Goal: Task Accomplishment & Management: Manage account settings

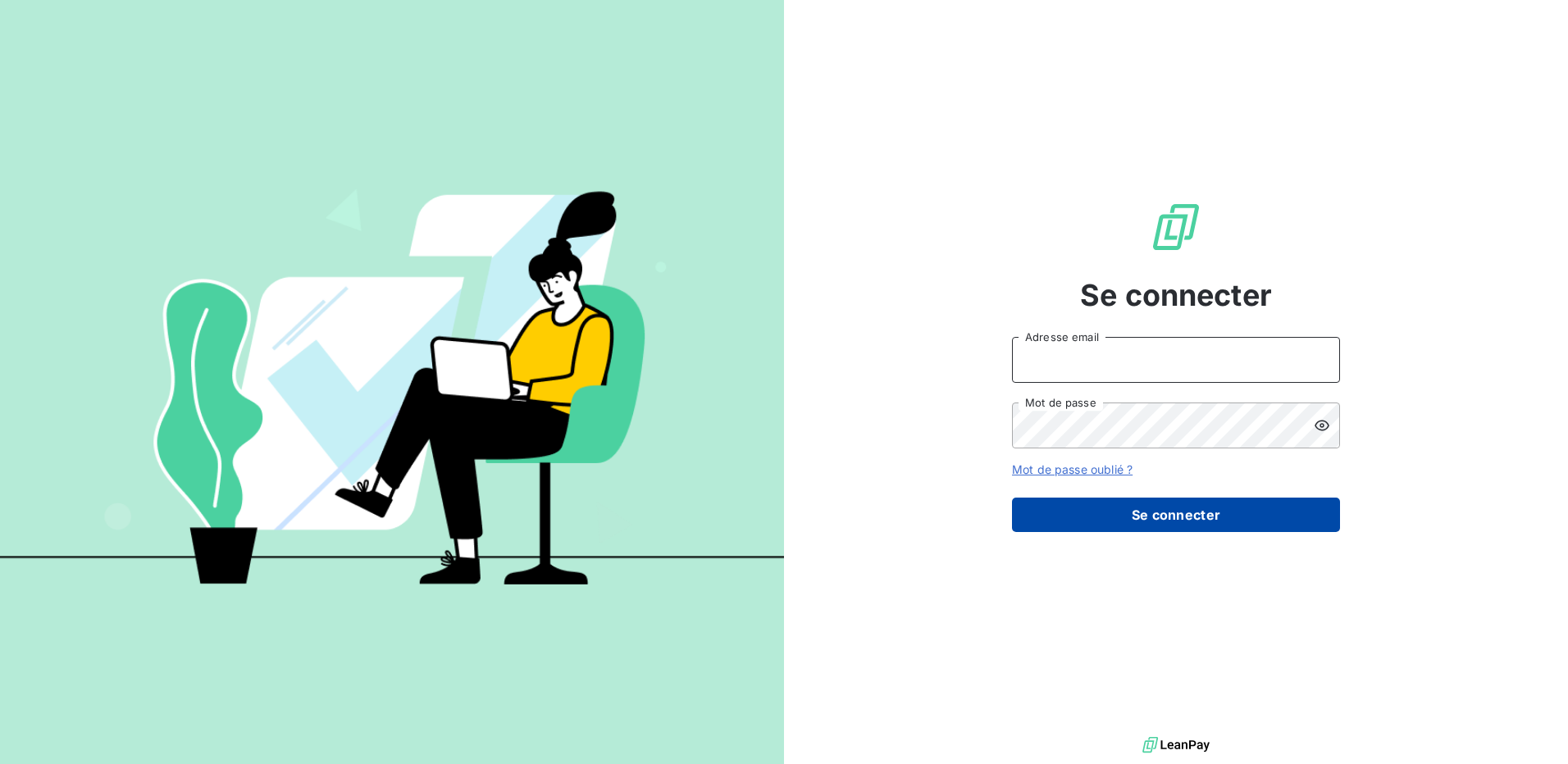
type input "[PERSON_NAME][EMAIL_ADDRESS][DOMAIN_NAME]"
click at [1197, 522] on button "Se connecter" at bounding box center [1175, 514] width 328 height 35
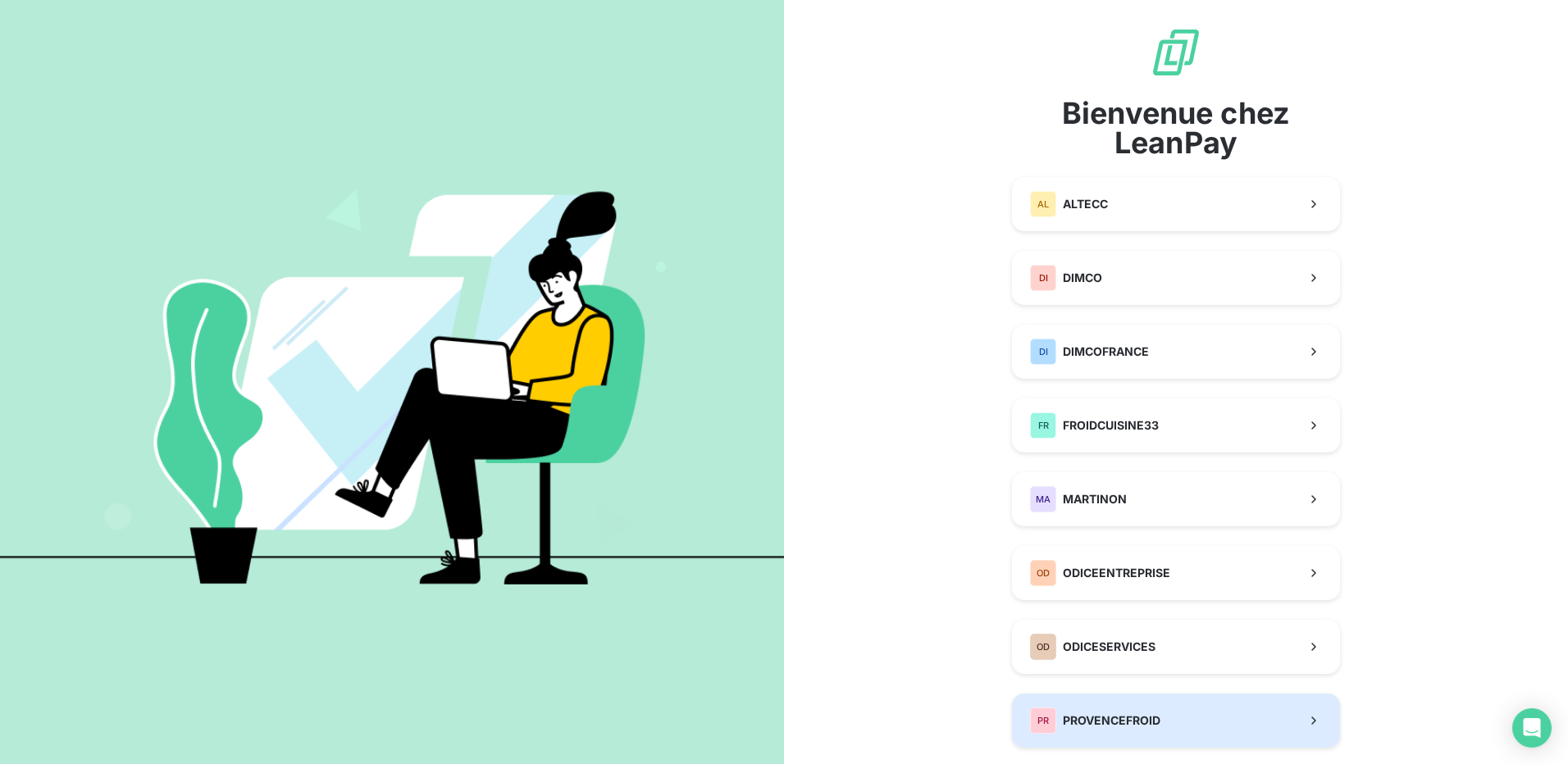
click at [1150, 725] on span "PROVENCEFROID" at bounding box center [1111, 720] width 97 height 16
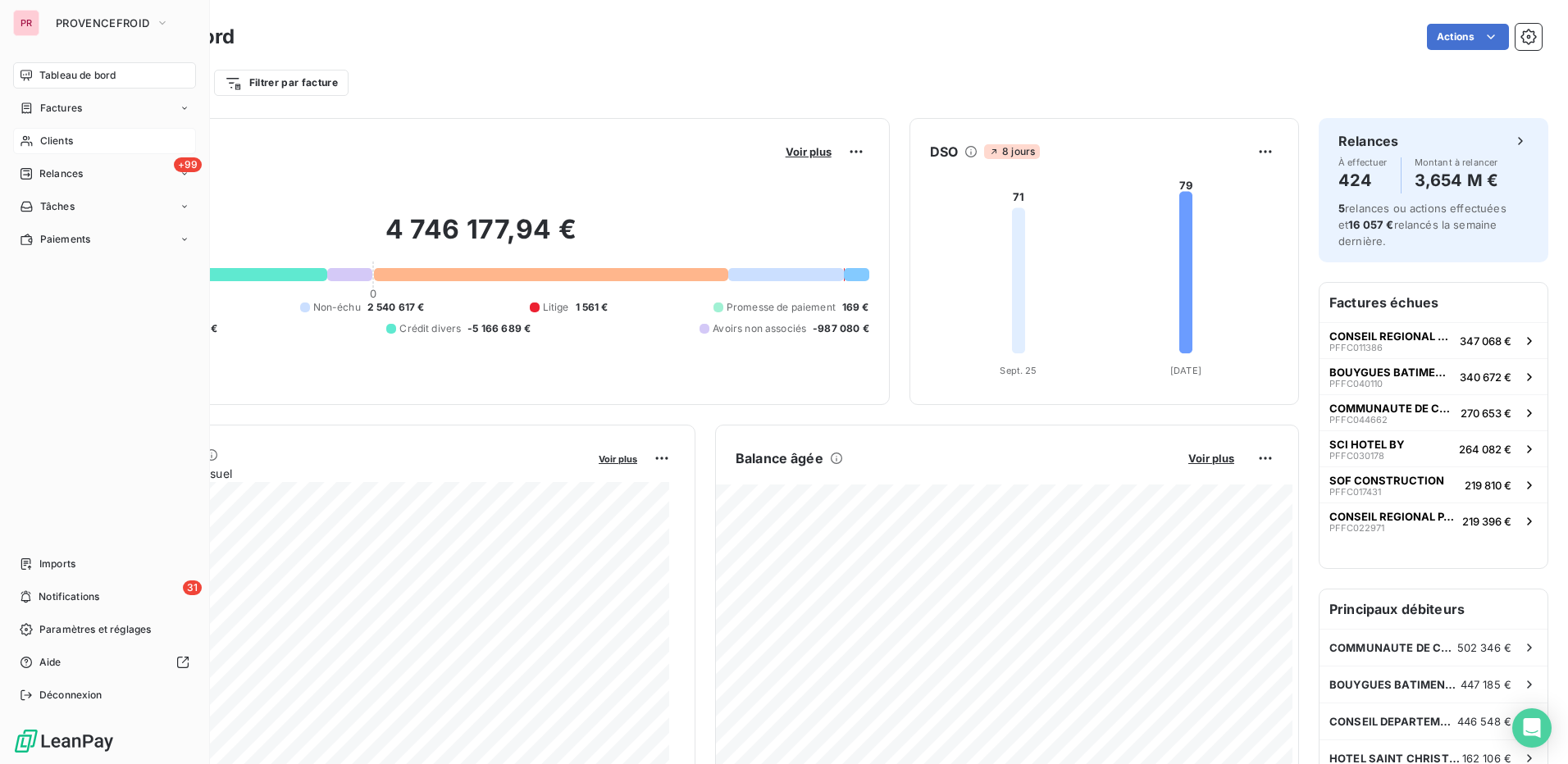
click at [65, 143] on span "Clients" at bounding box center [56, 141] width 33 height 15
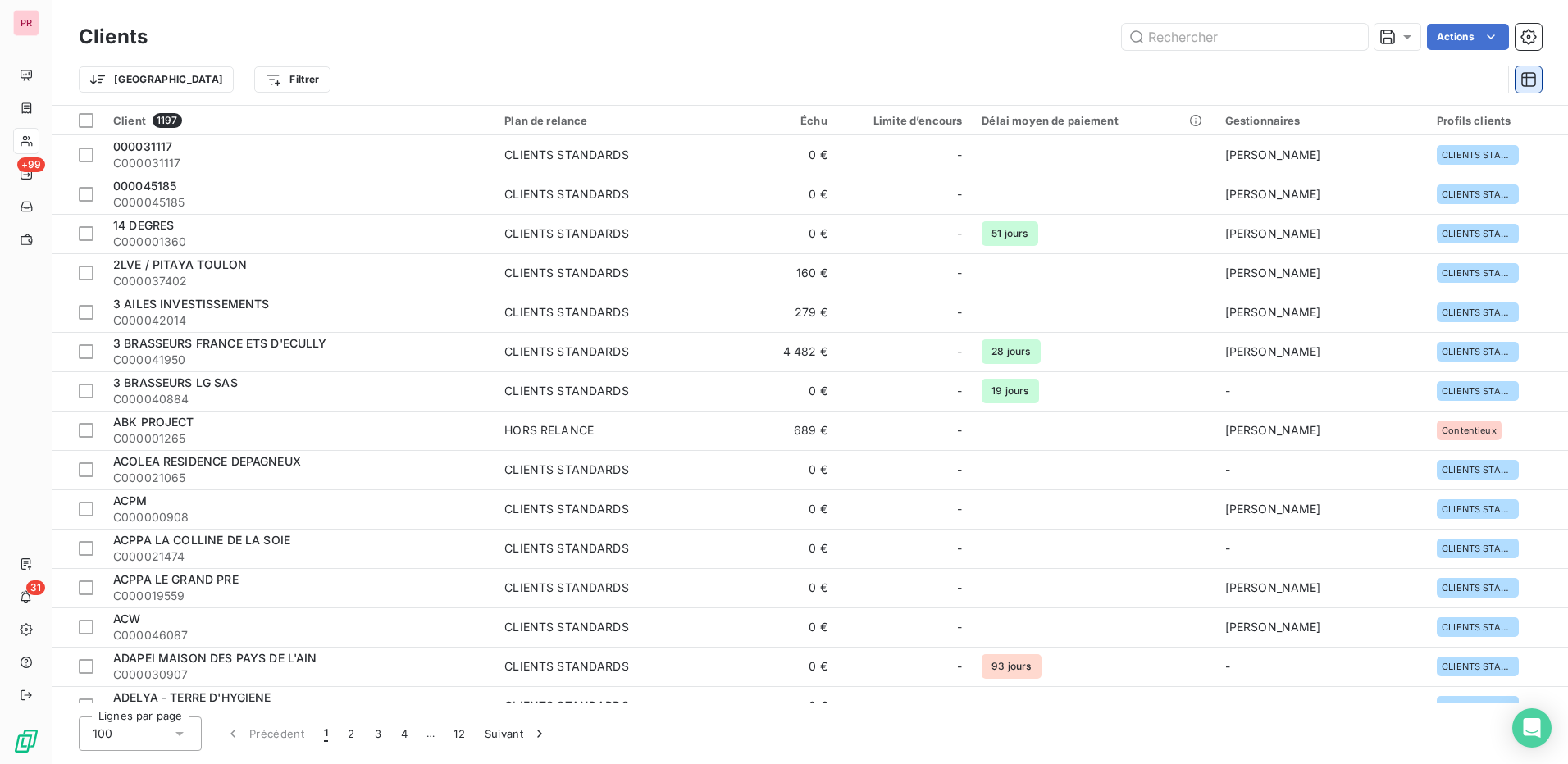
click at [1534, 87] on icon "button" at bounding box center [1528, 79] width 16 height 16
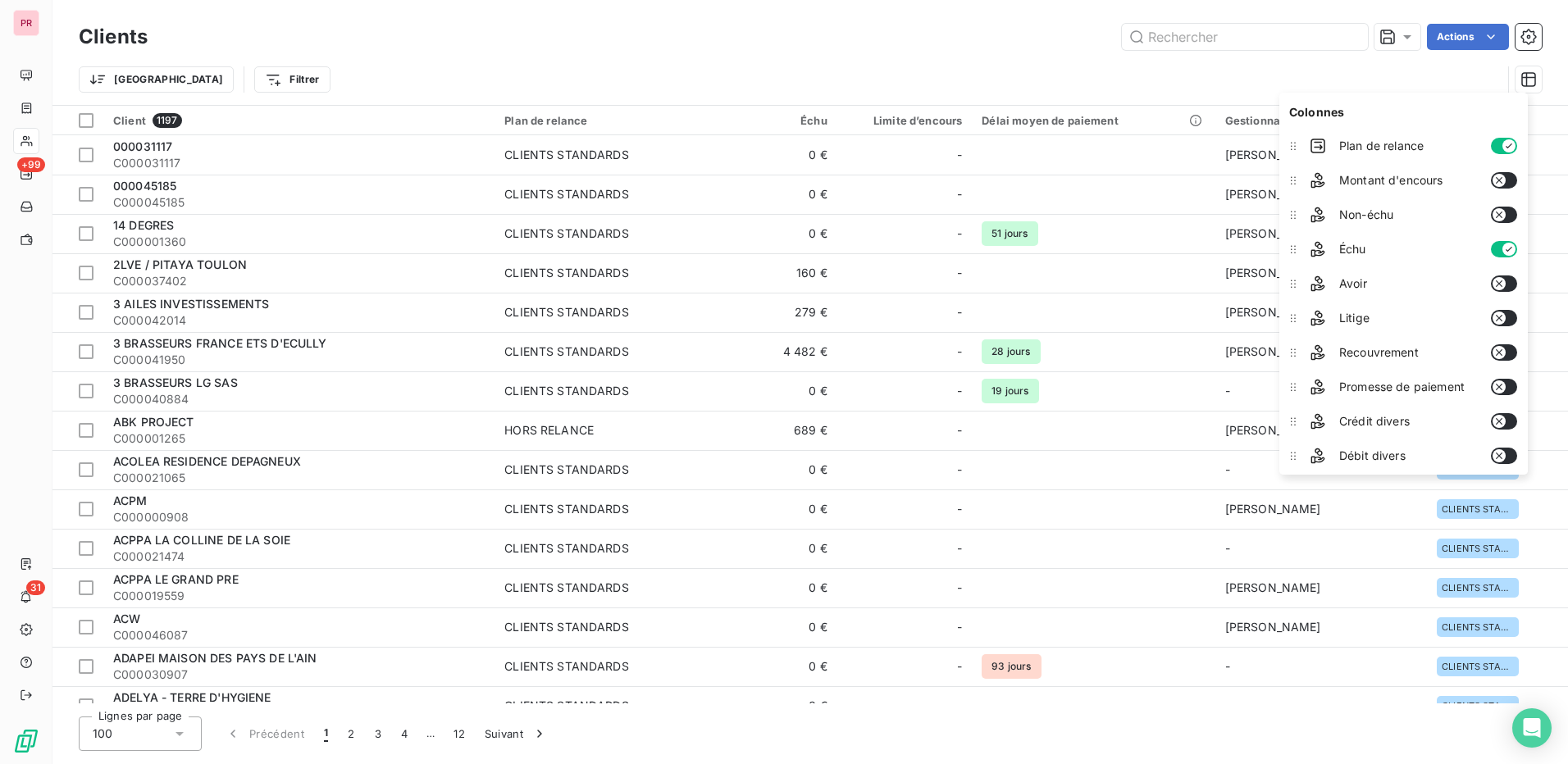
click at [1513, 179] on button "button" at bounding box center [1503, 180] width 26 height 16
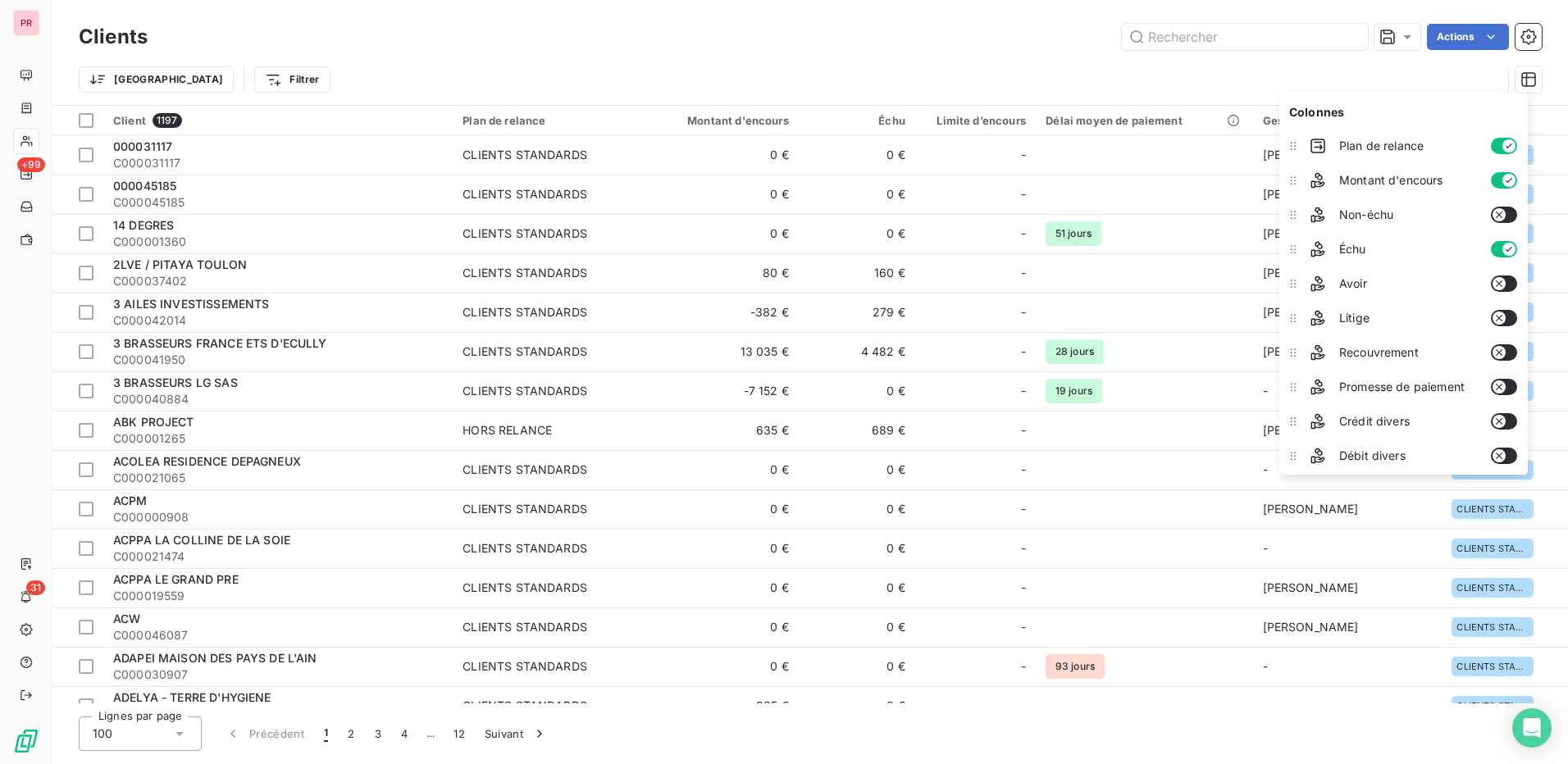
click at [1513, 209] on button "button" at bounding box center [1503, 214] width 26 height 16
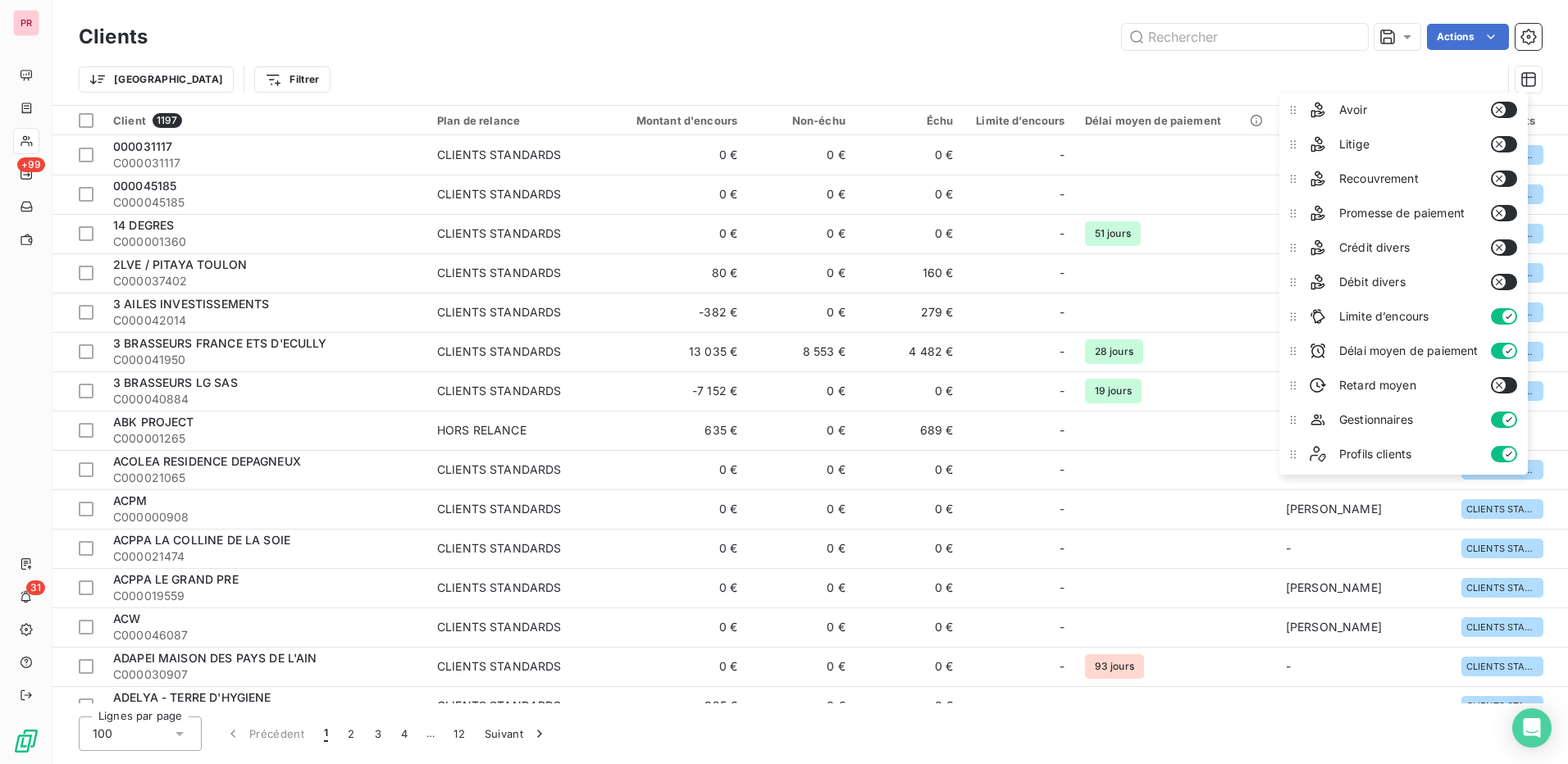
scroll to position [92, 0]
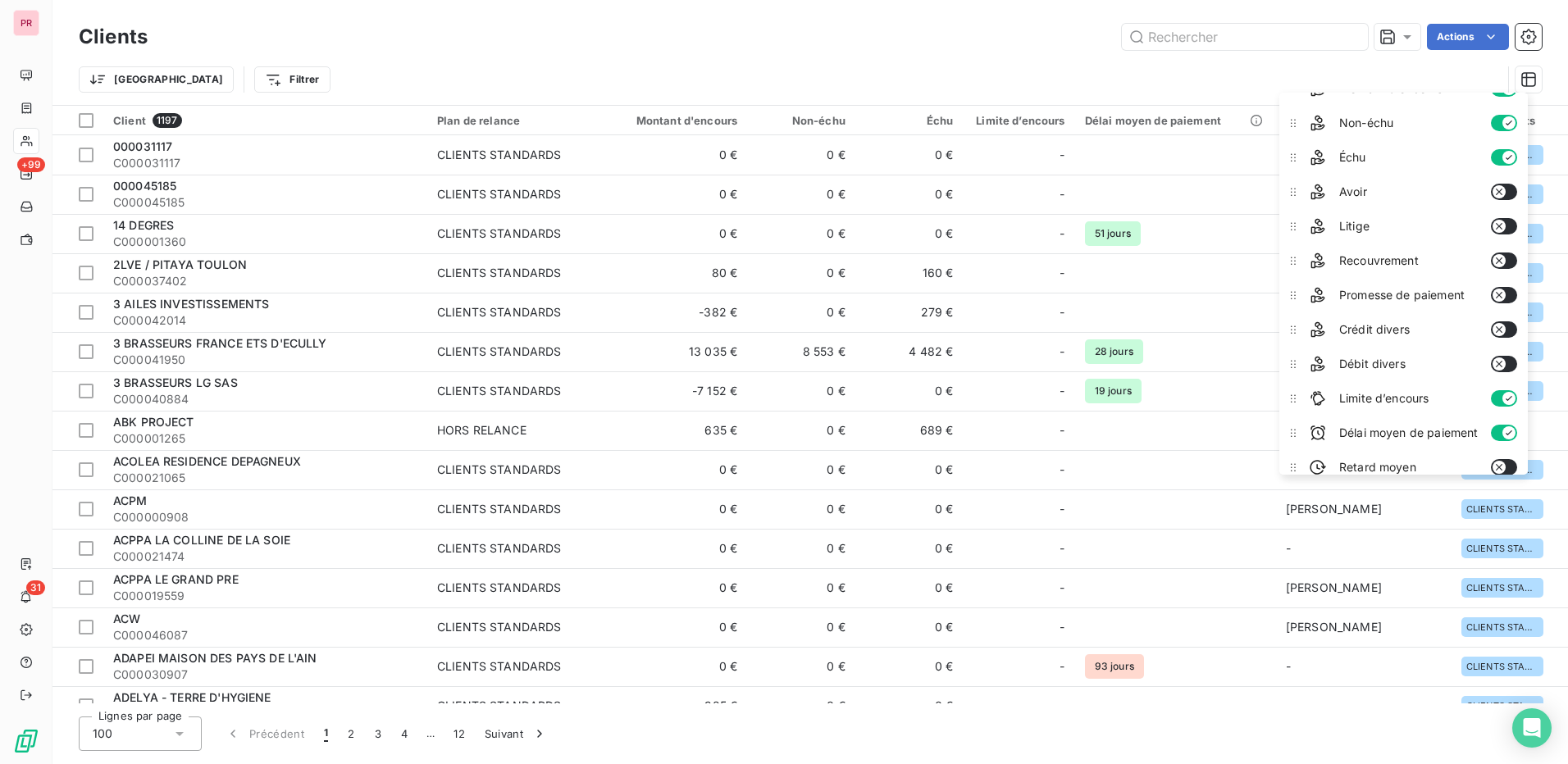
click at [1509, 295] on button "button" at bounding box center [1503, 295] width 26 height 16
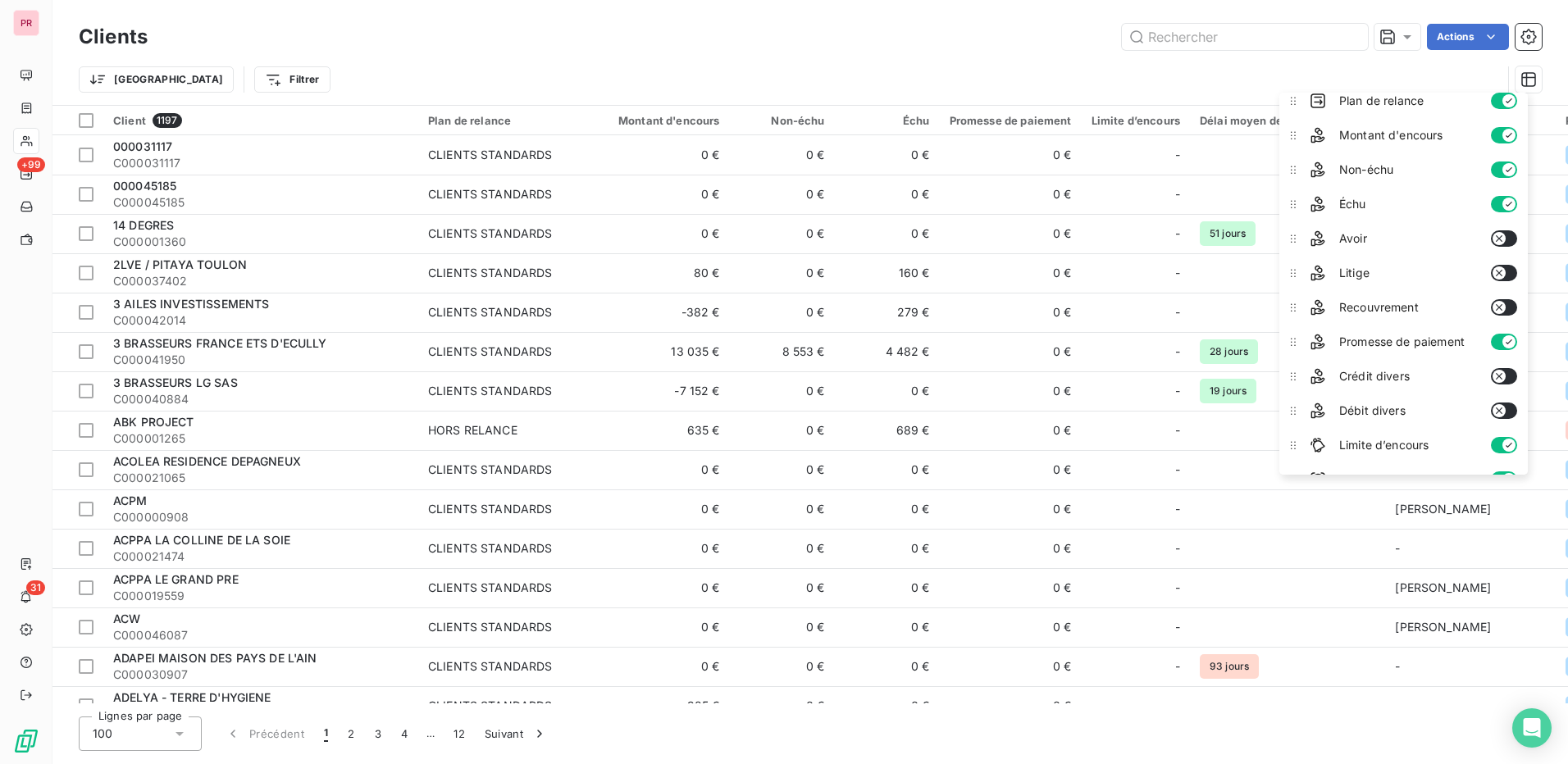
scroll to position [10, 0]
click at [1223, 77] on div "Trier Filtrer" at bounding box center [789, 79] width 1422 height 31
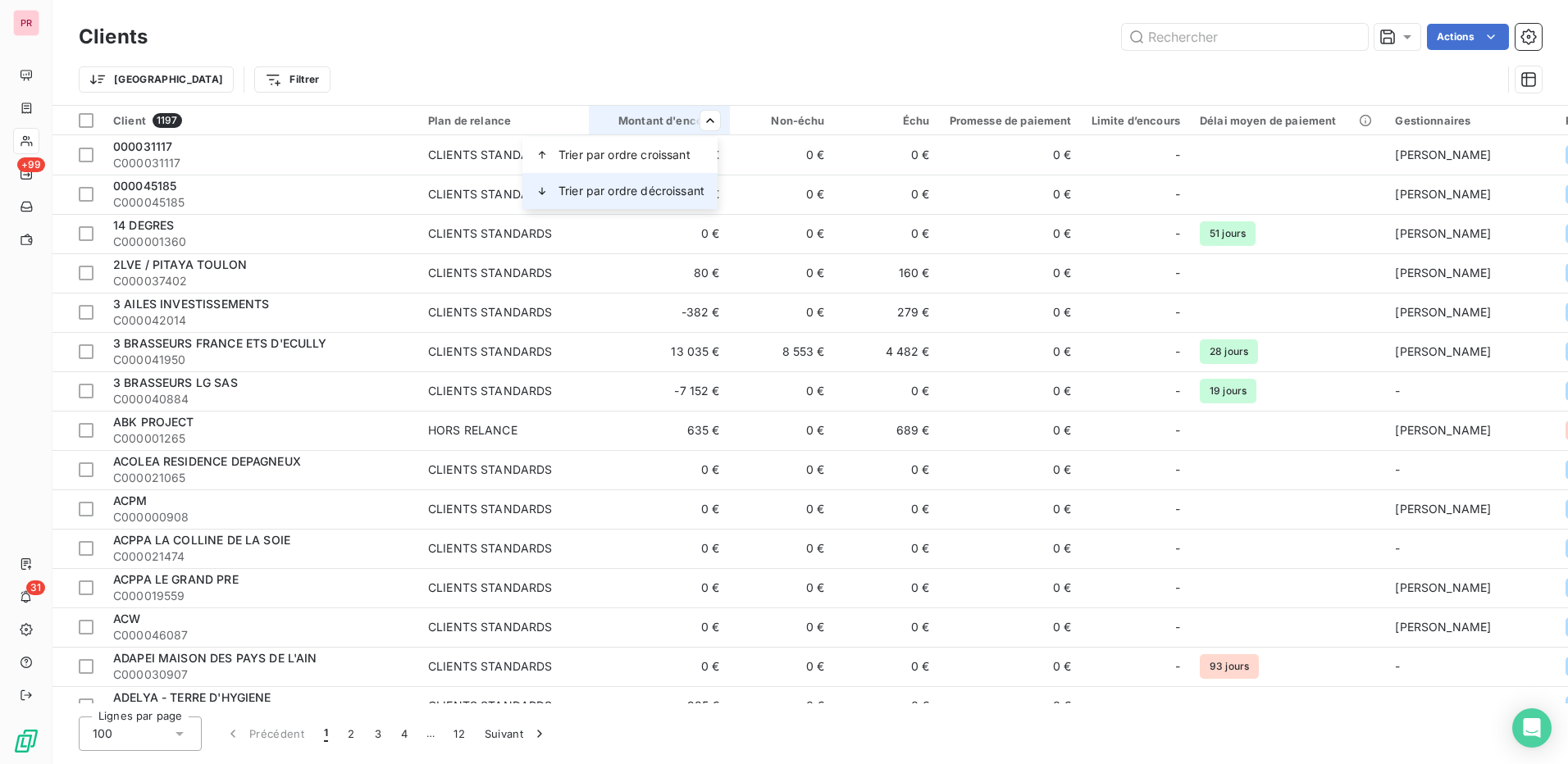
click at [698, 186] on span "Trier par ordre décroissant" at bounding box center [630, 191] width 146 height 16
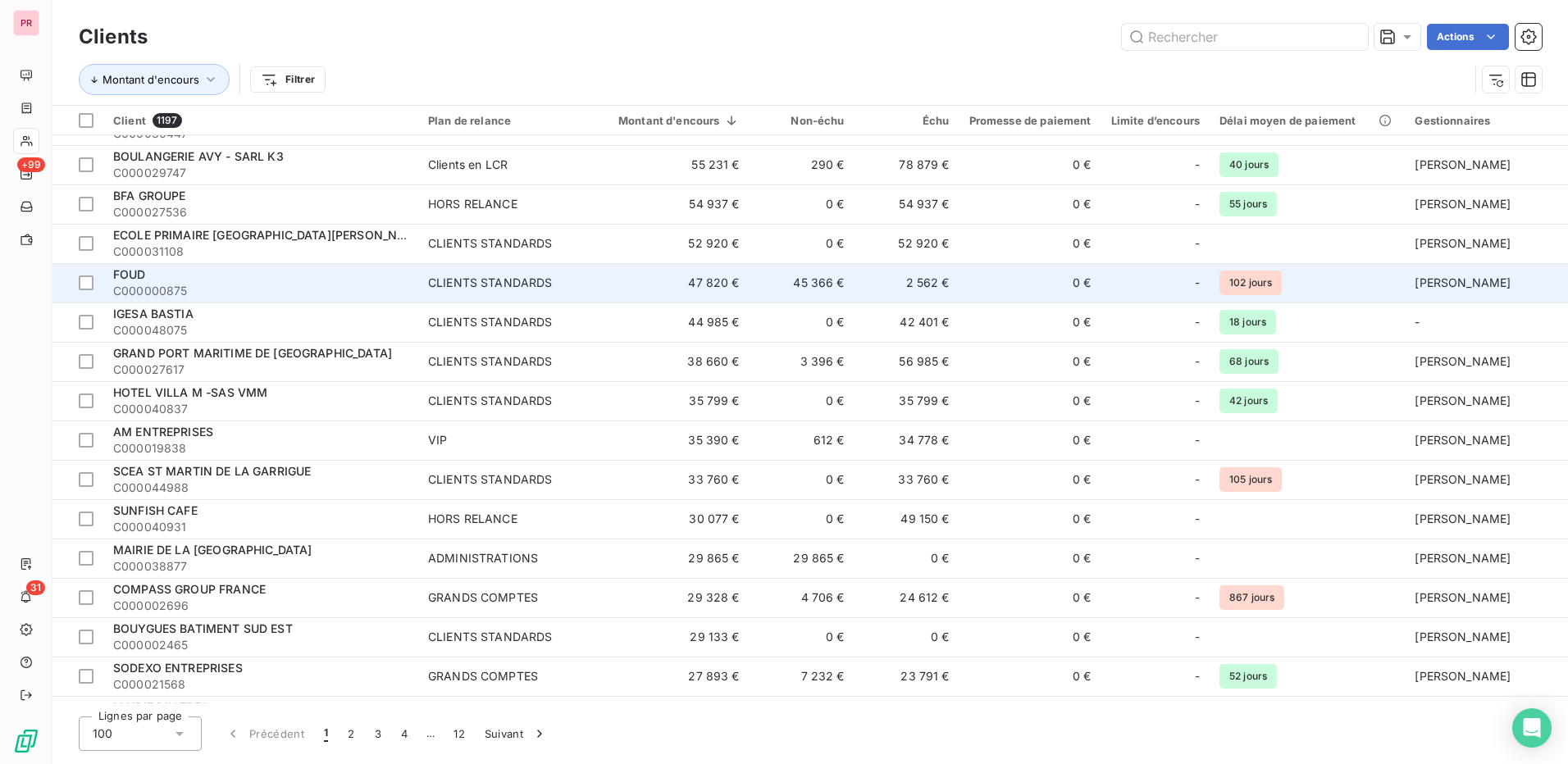
scroll to position [0, 0]
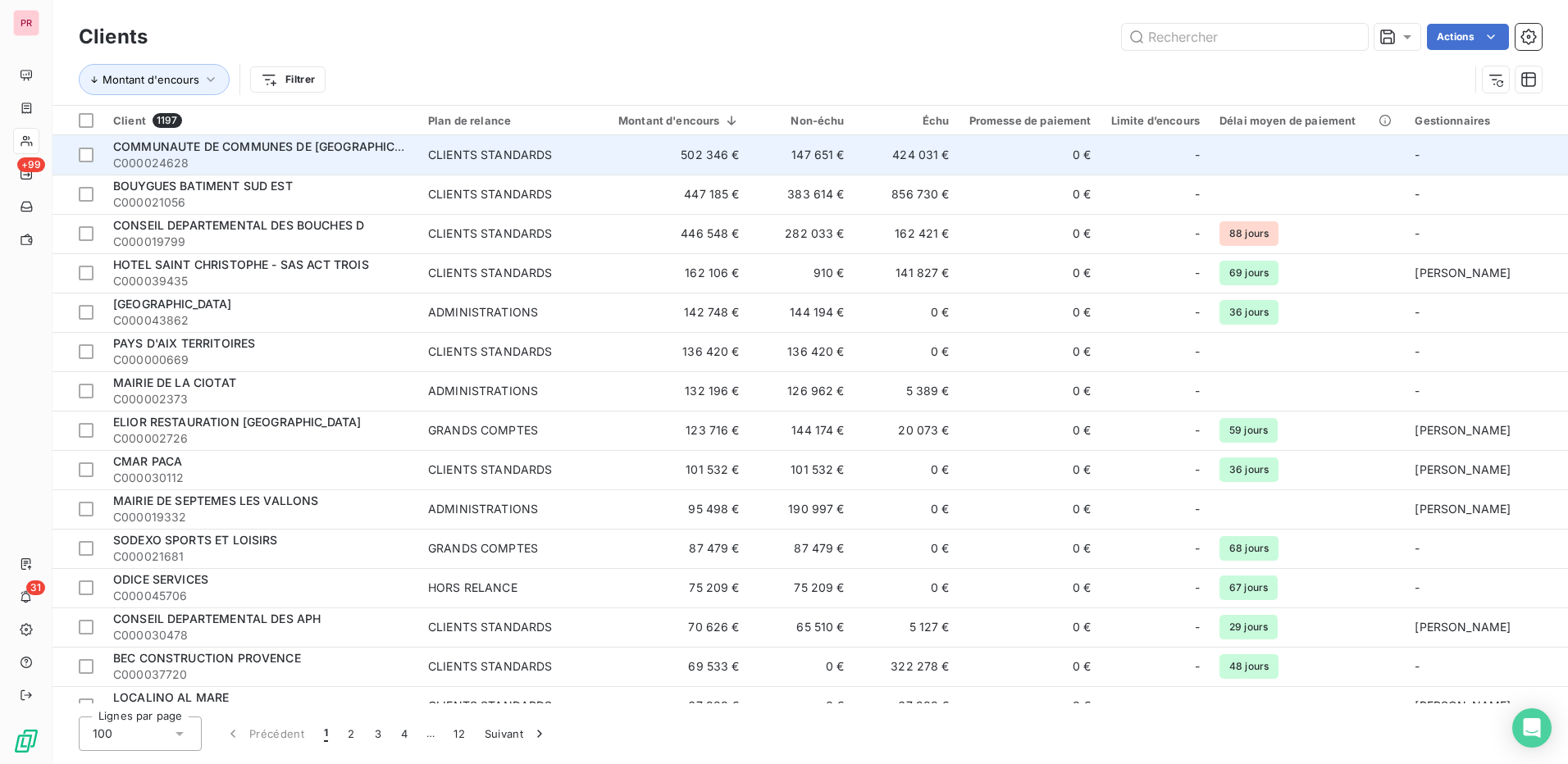
click at [285, 160] on span "C000024628" at bounding box center [261, 163] width 296 height 16
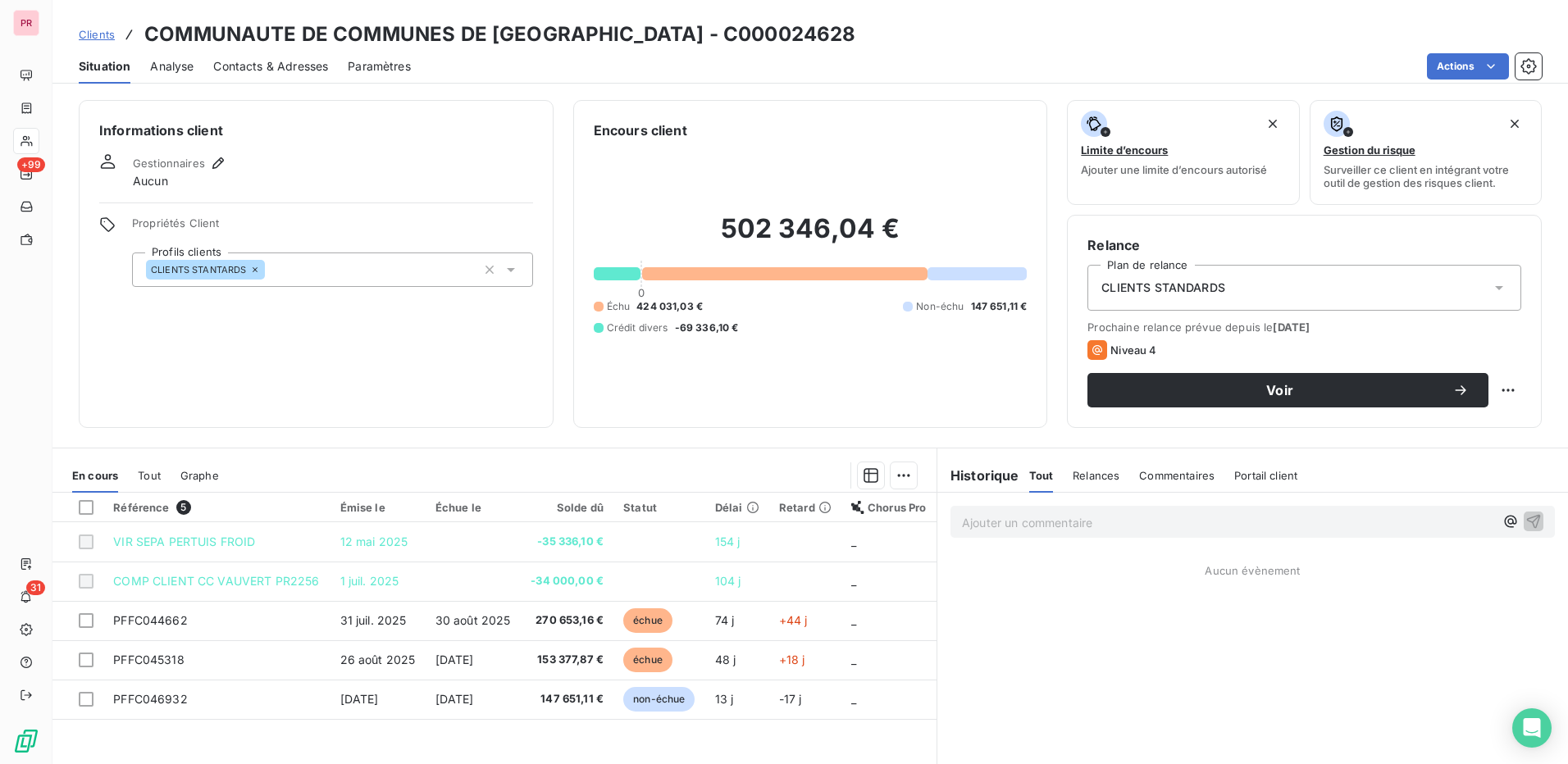
click at [266, 65] on span "Contacts & Adresses" at bounding box center [271, 66] width 115 height 16
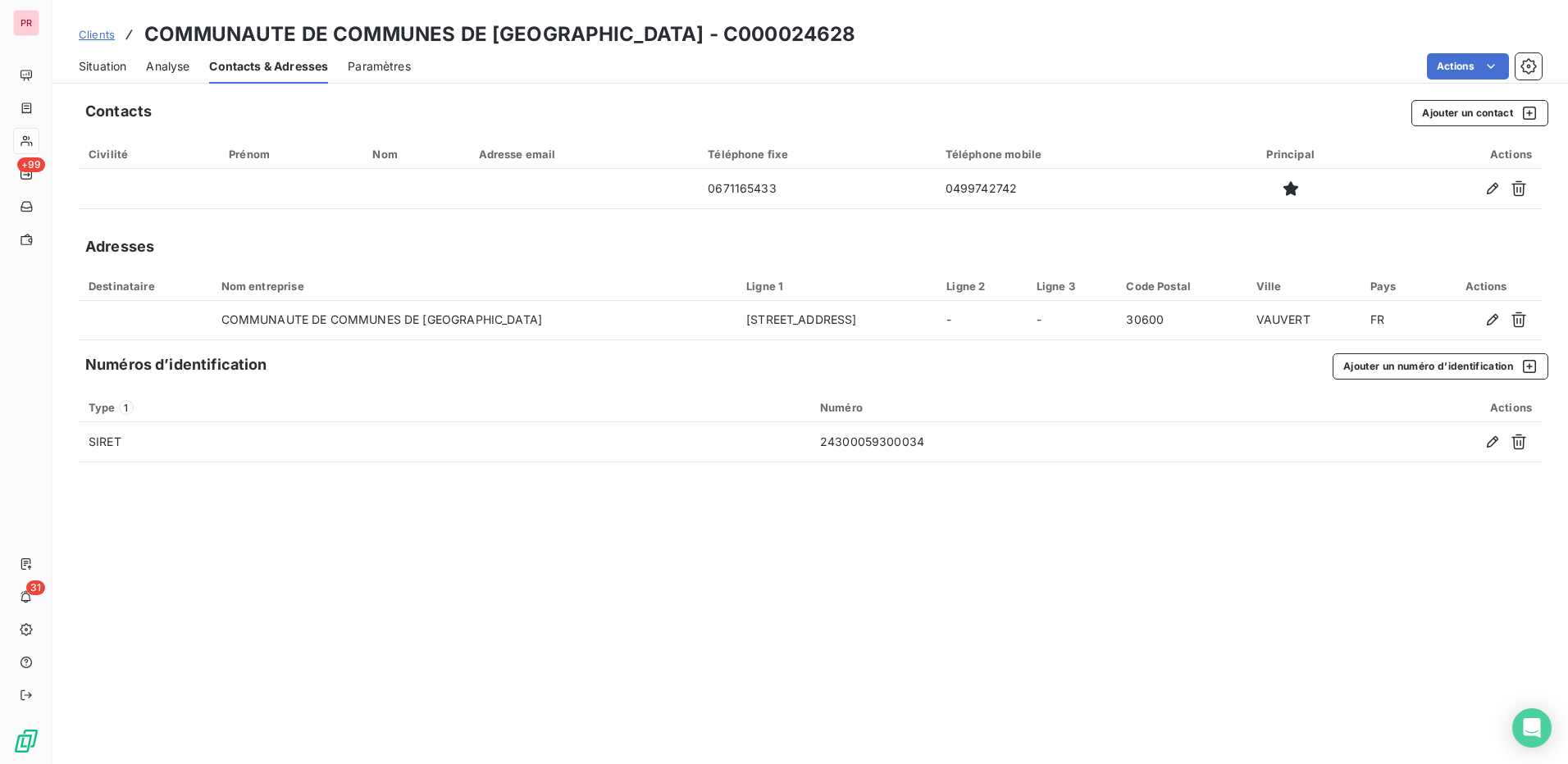
click at [108, 60] on span "Situation" at bounding box center [102, 66] width 47 height 16
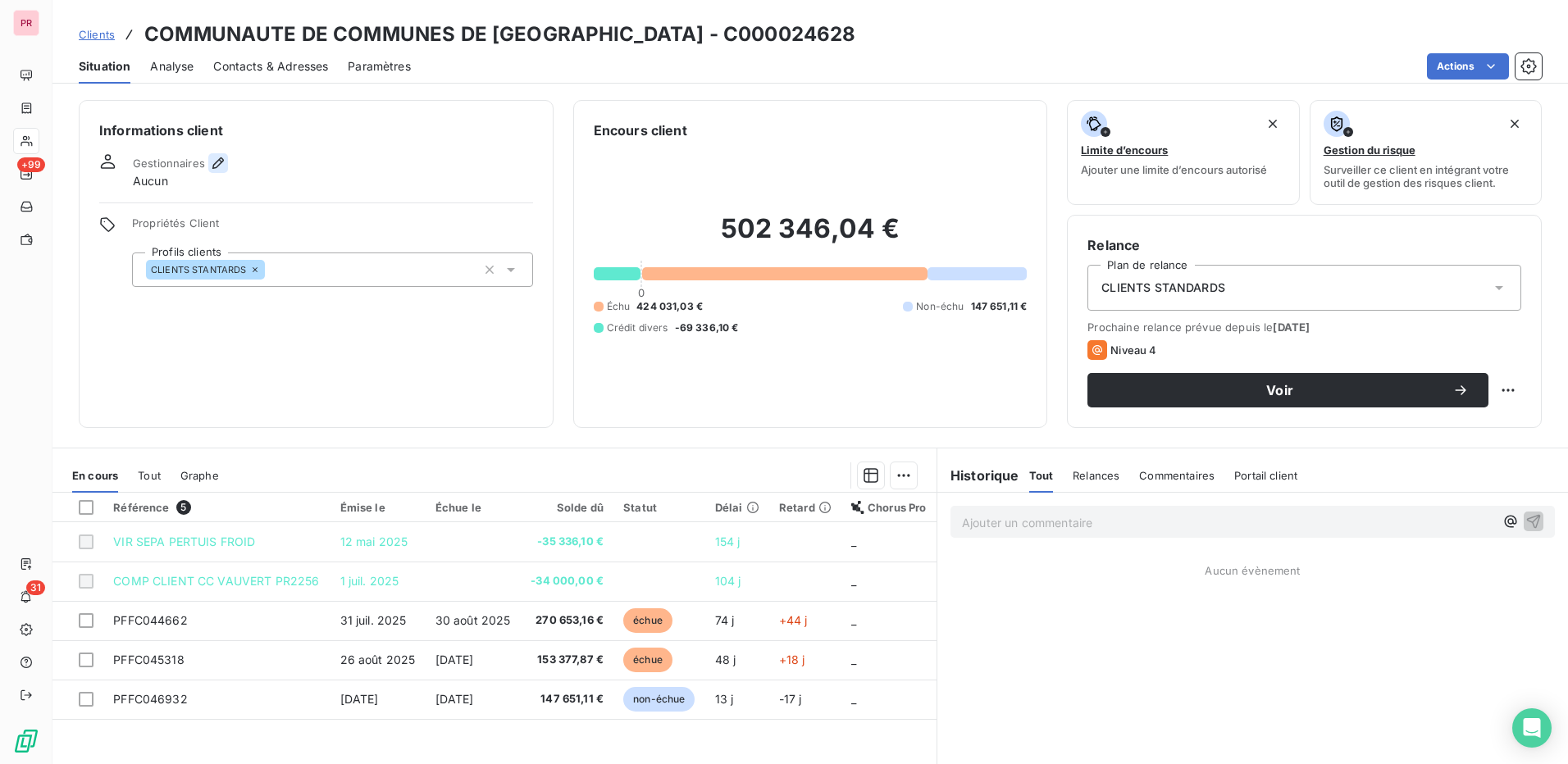
click at [218, 159] on icon "button" at bounding box center [218, 162] width 12 height 12
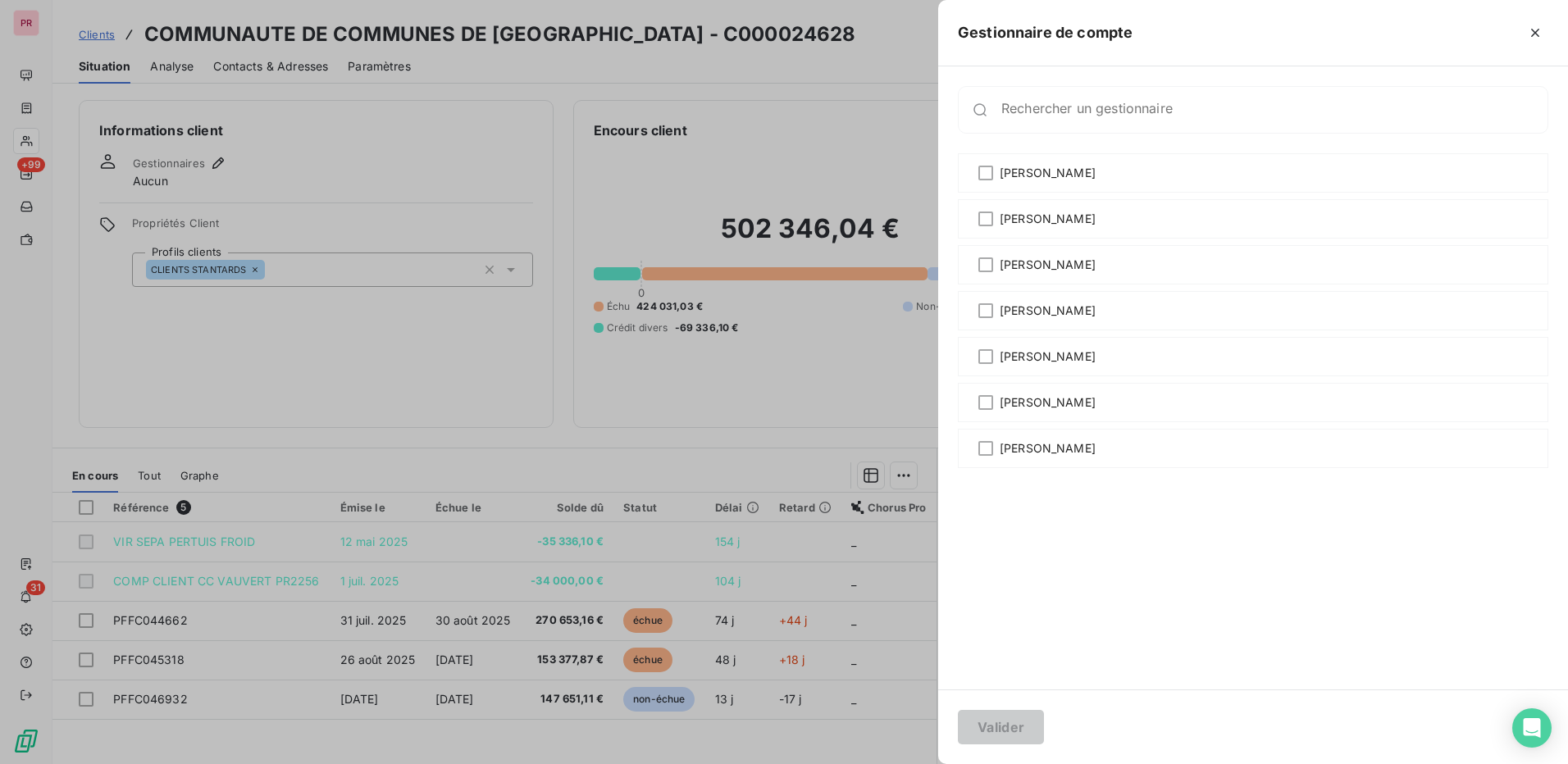
click at [663, 165] on div at bounding box center [784, 382] width 1568 height 764
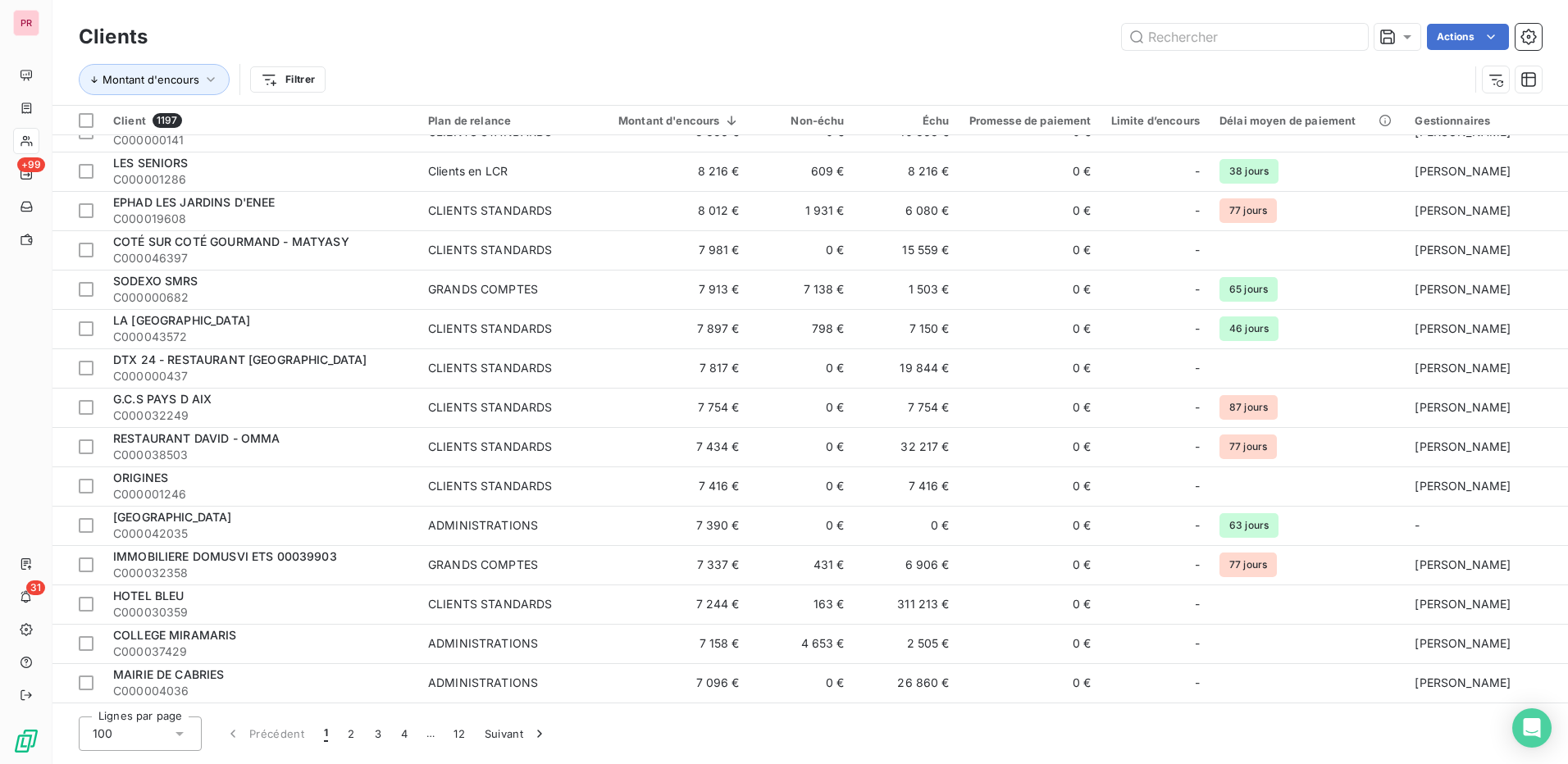
scroll to position [3374, 0]
click at [183, 735] on icon at bounding box center [179, 734] width 16 height 16
click at [354, 737] on button "2" at bounding box center [350, 734] width 26 height 35
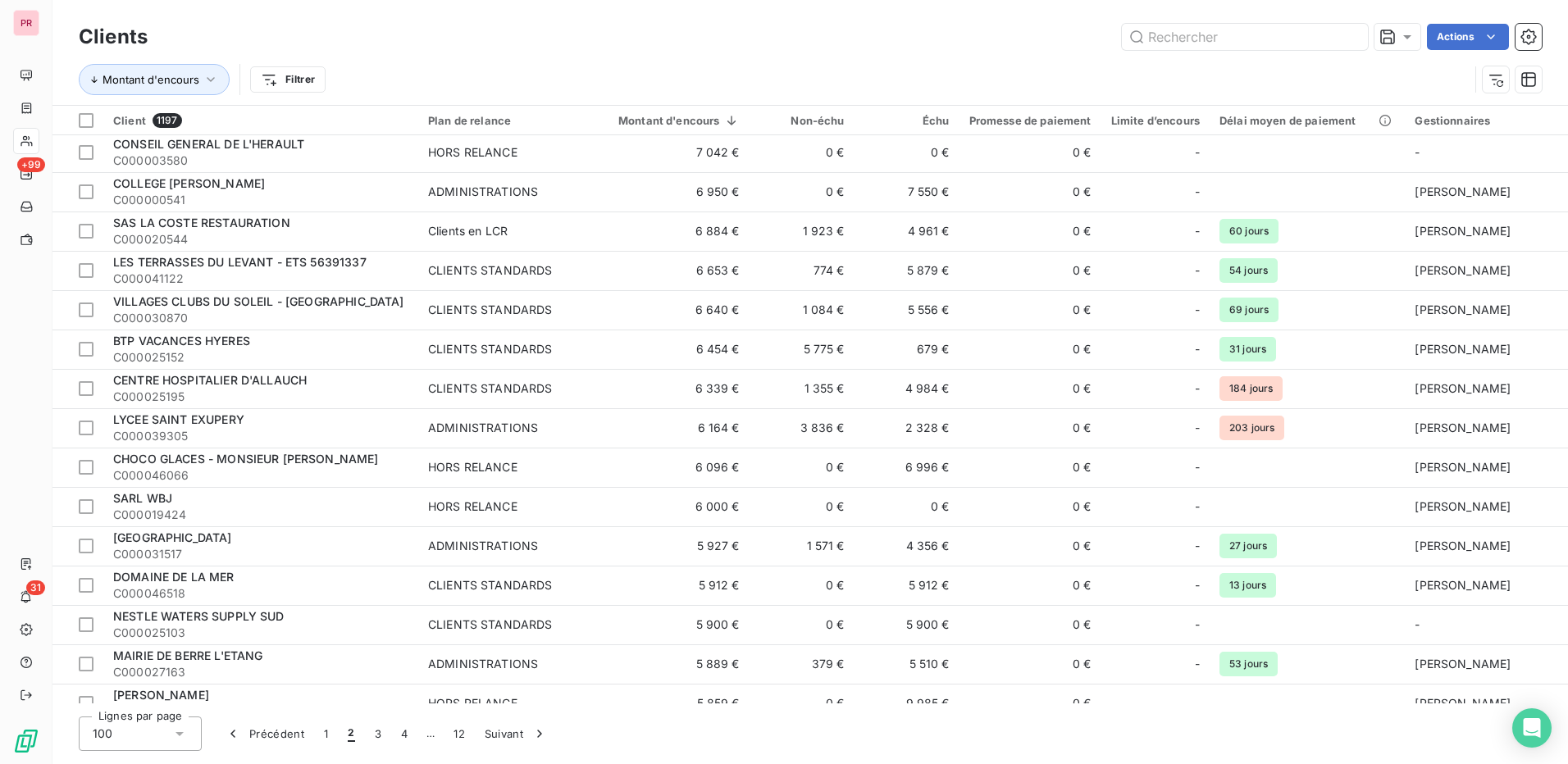
scroll to position [0, 0]
click at [374, 737] on button "3" at bounding box center [378, 734] width 26 height 35
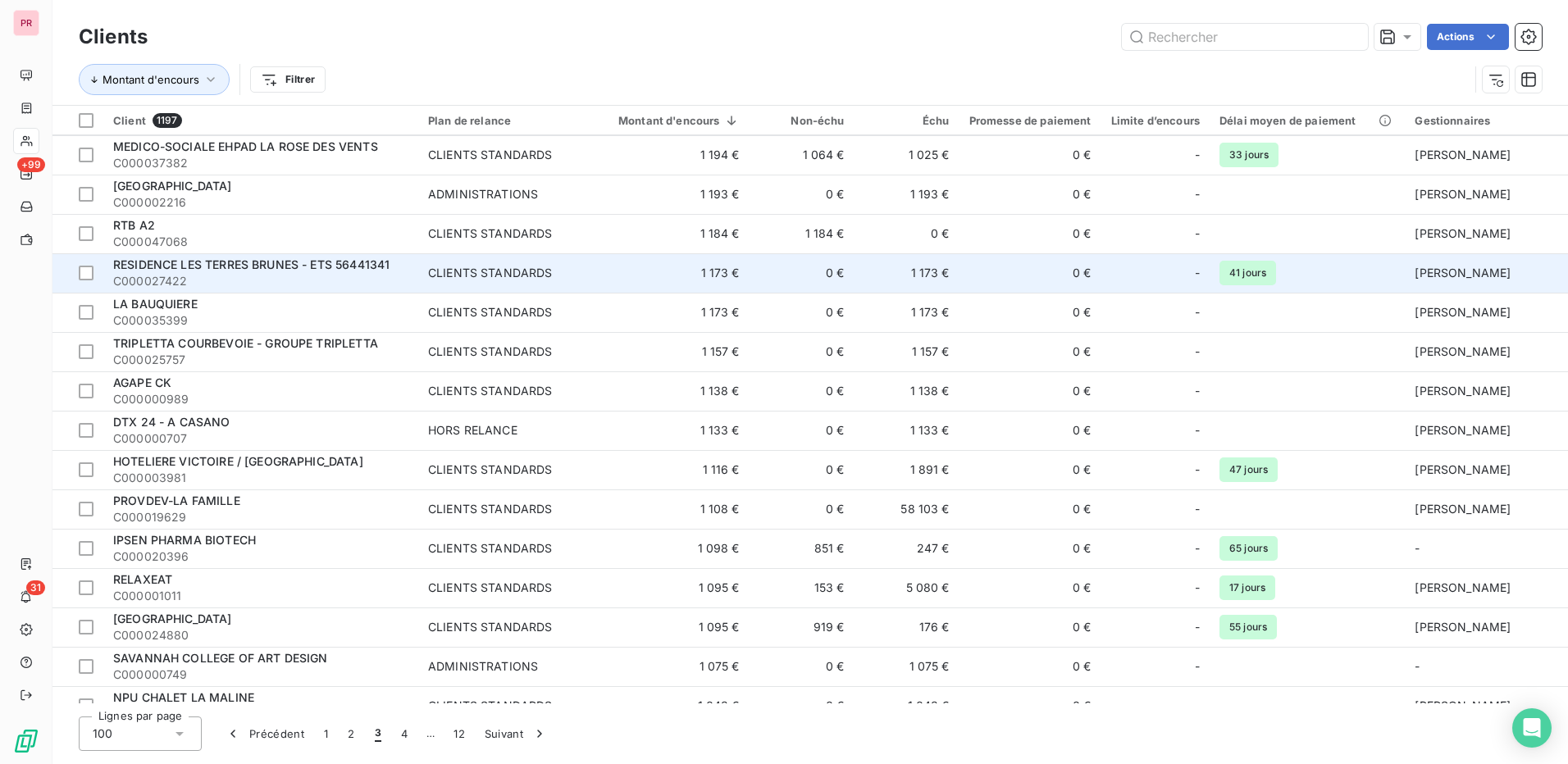
scroll to position [3374, 0]
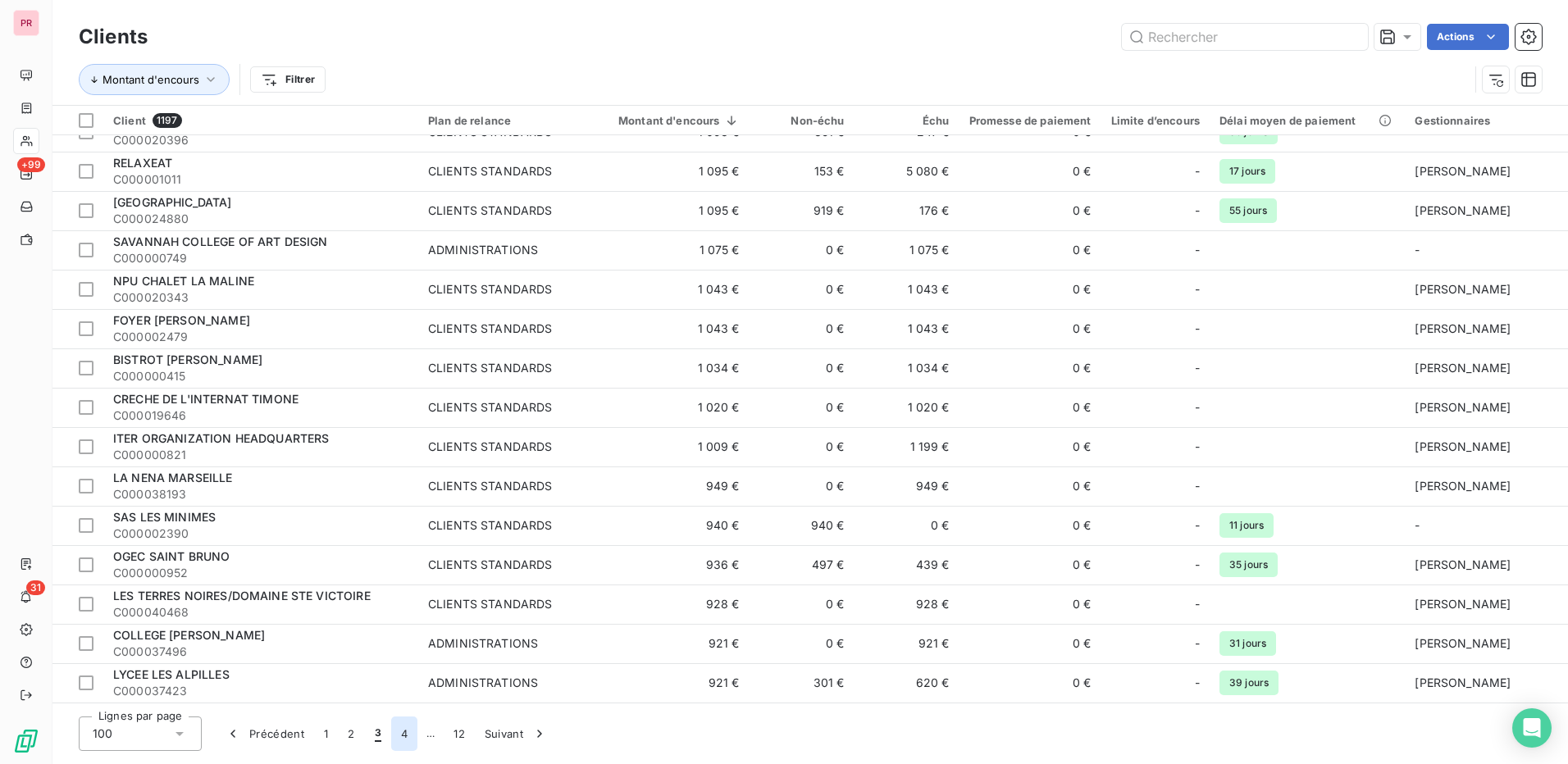
click at [398, 735] on button "4" at bounding box center [404, 734] width 26 height 35
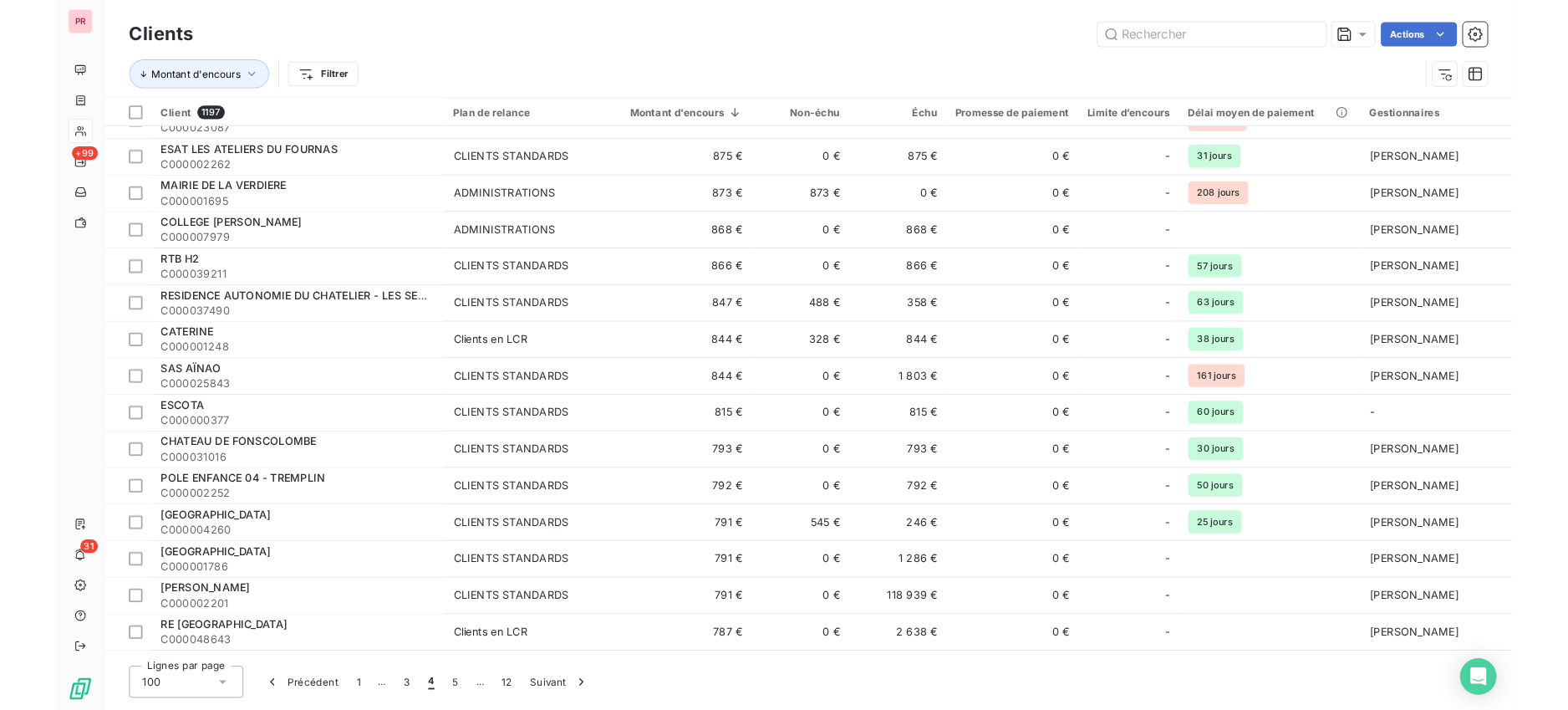
scroll to position [0, 0]
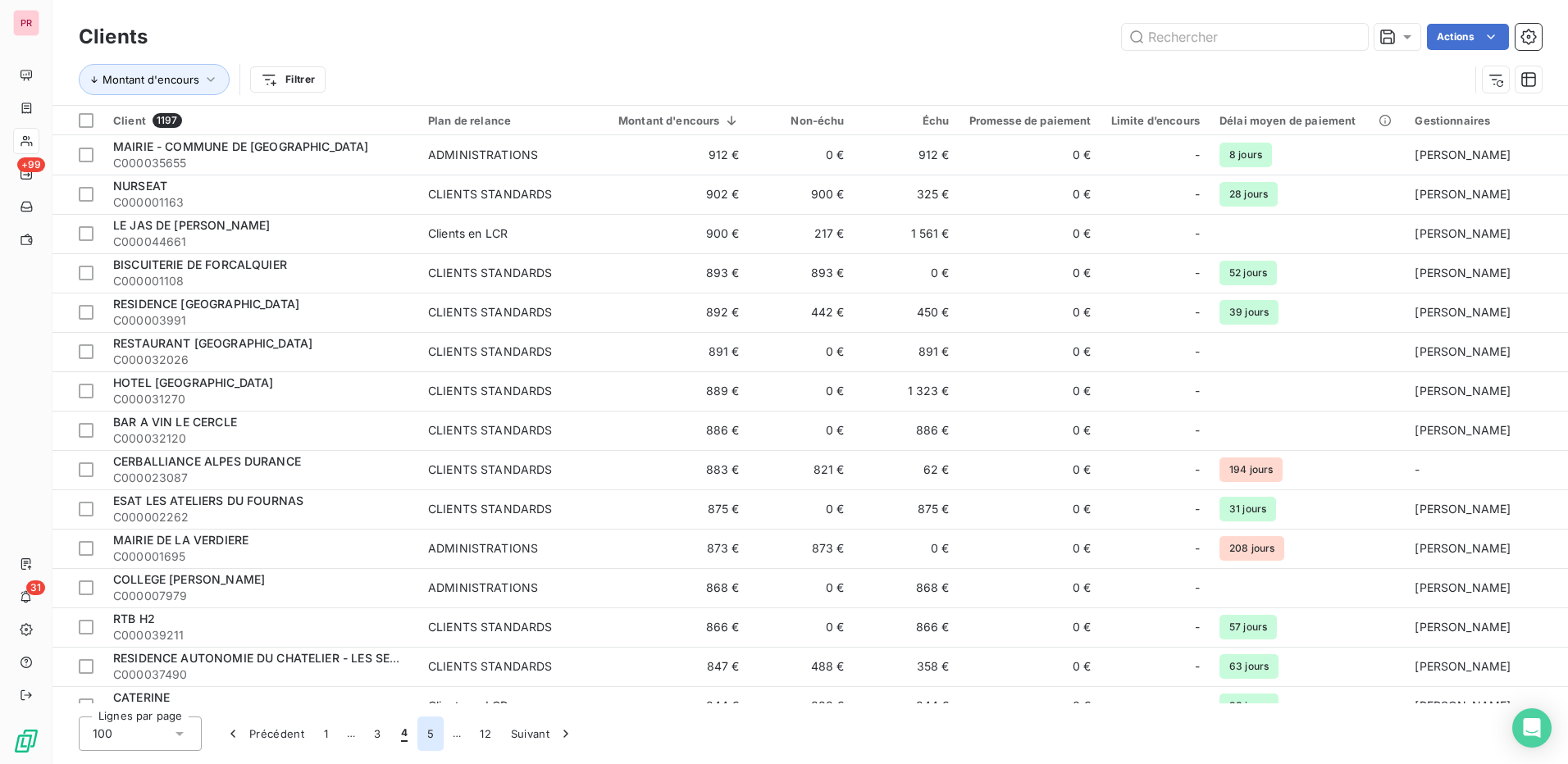
click at [431, 741] on button "5" at bounding box center [430, 734] width 26 height 35
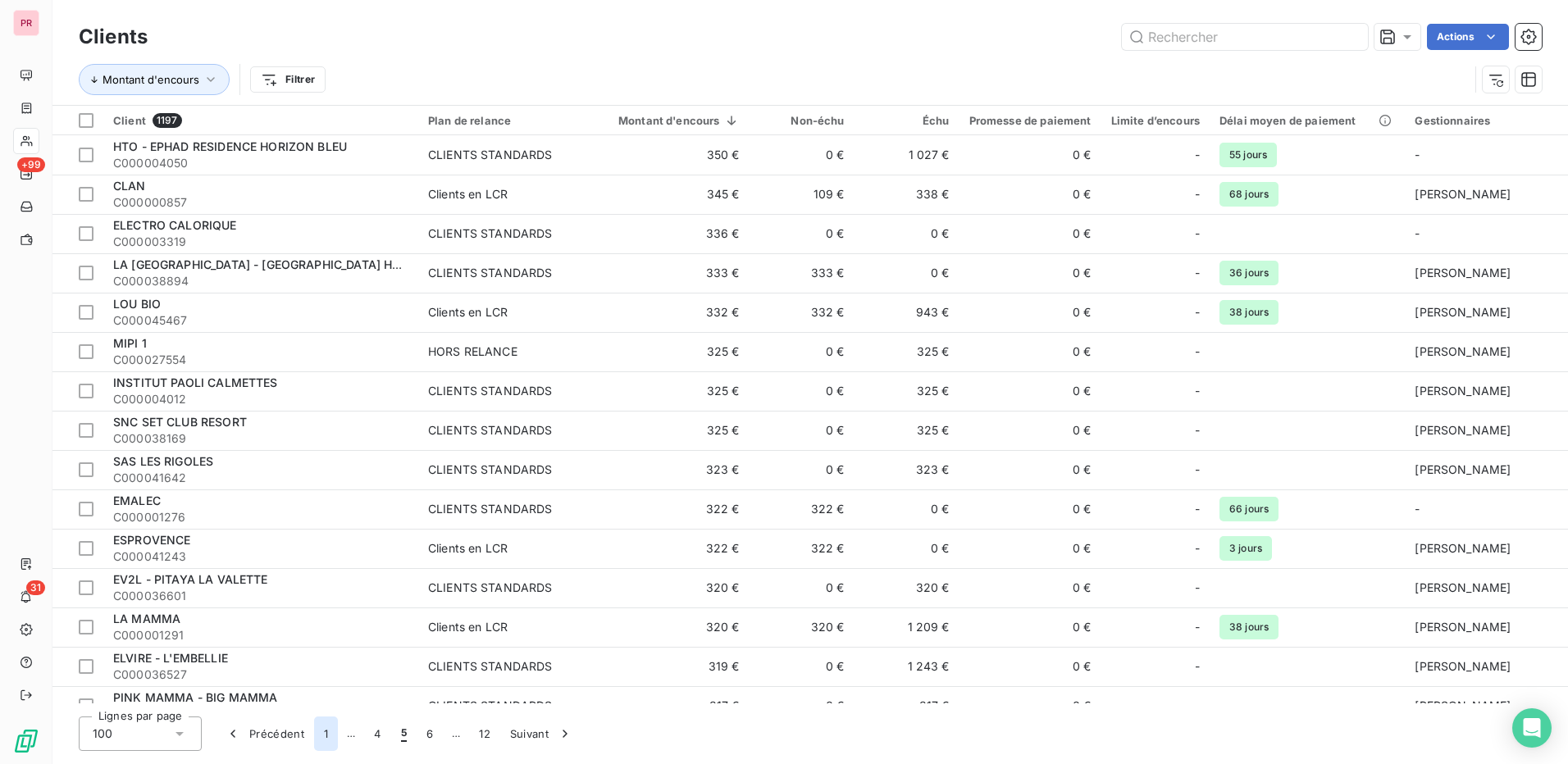
click at [321, 742] on button "1" at bounding box center [326, 734] width 24 height 35
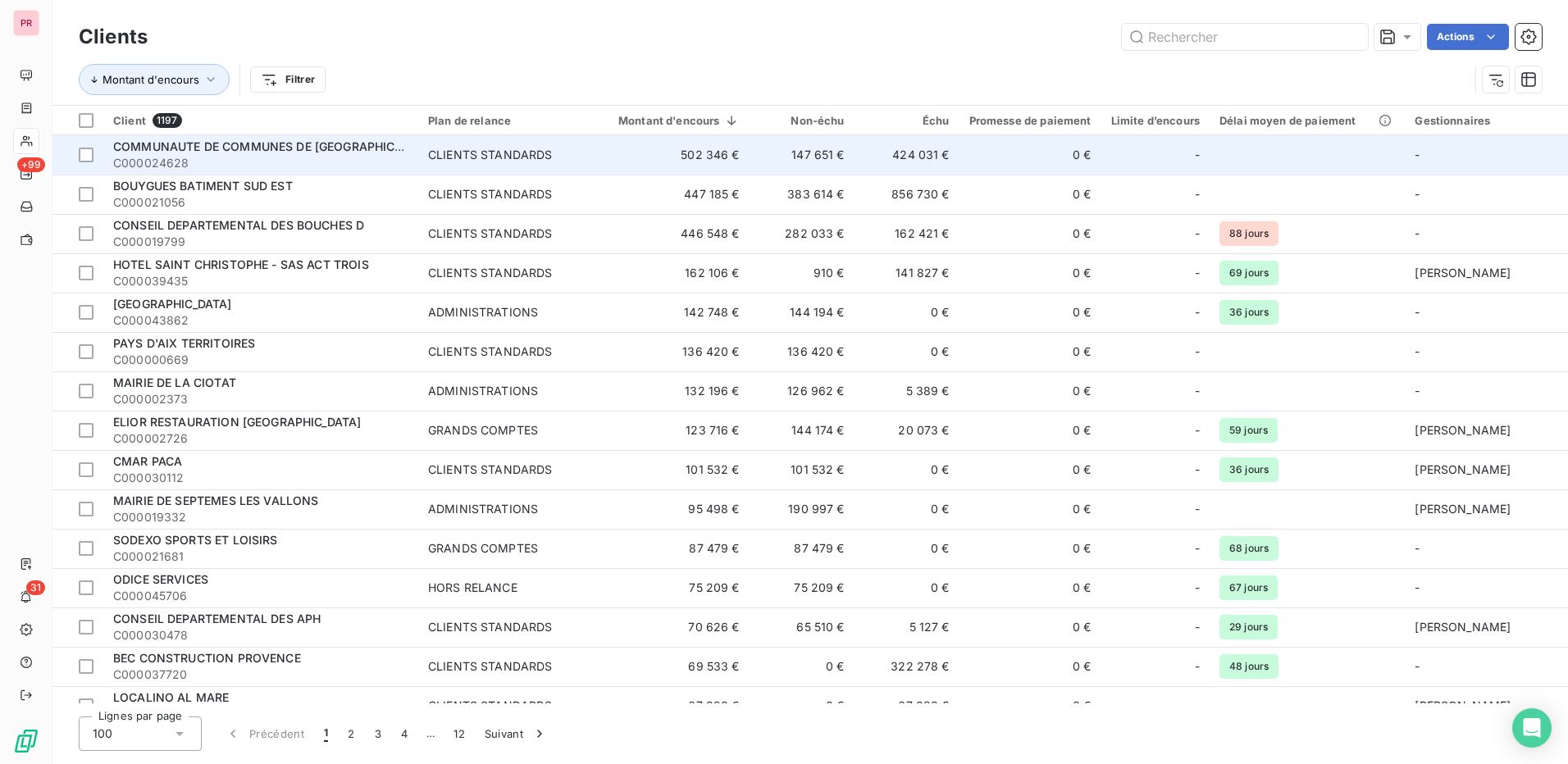
click at [414, 154] on td "COMMUNAUTE DE COMMUNES DE [GEOGRAPHIC_DATA] C000024628" at bounding box center [261, 155] width 315 height 39
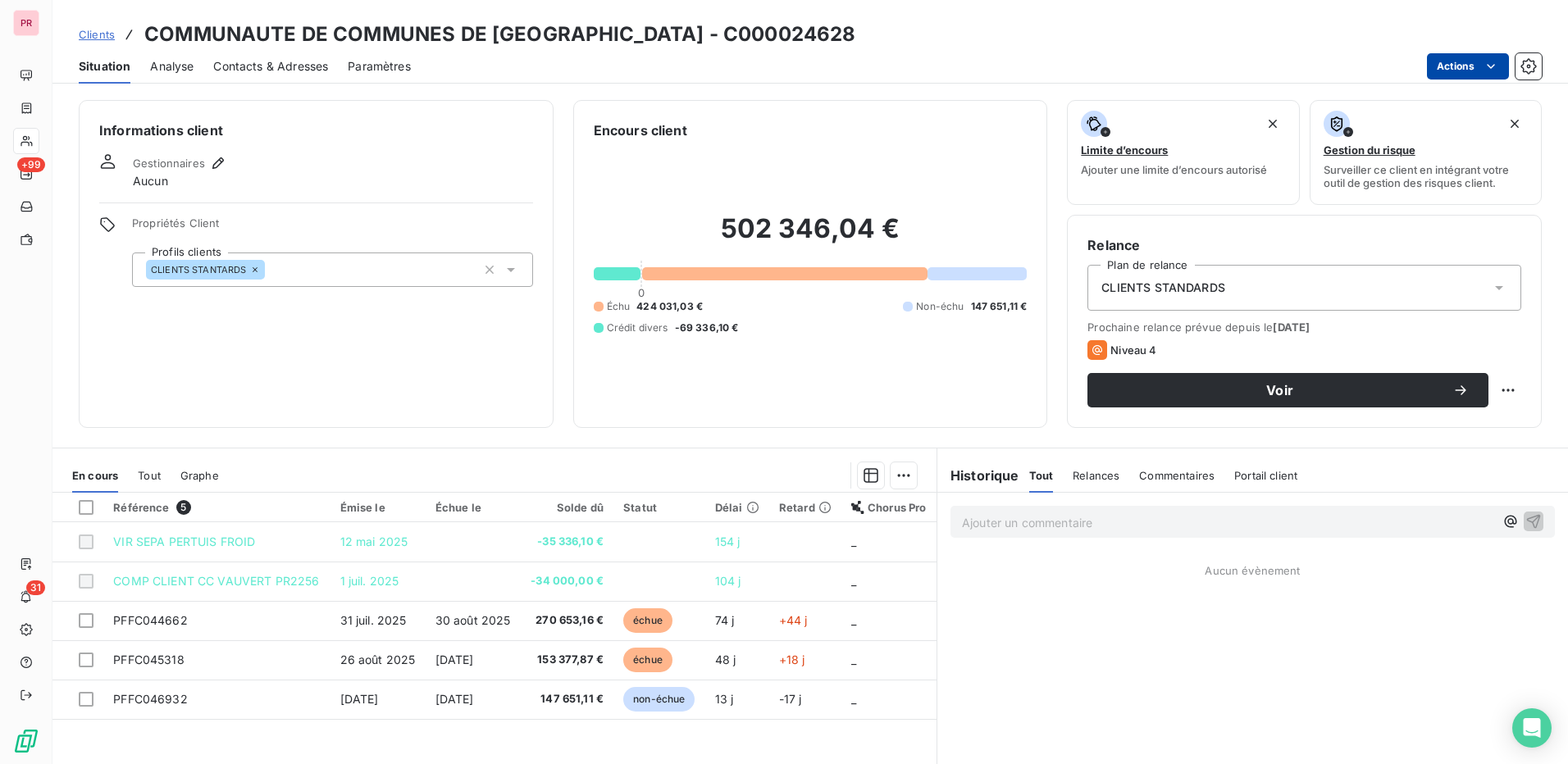
click at [1478, 66] on html "PR +99 31 Clients COMMUNAUTE DE COMMUNES DE [GEOGRAPHIC_DATA] - C000024628 Situ…" at bounding box center [784, 382] width 1568 height 764
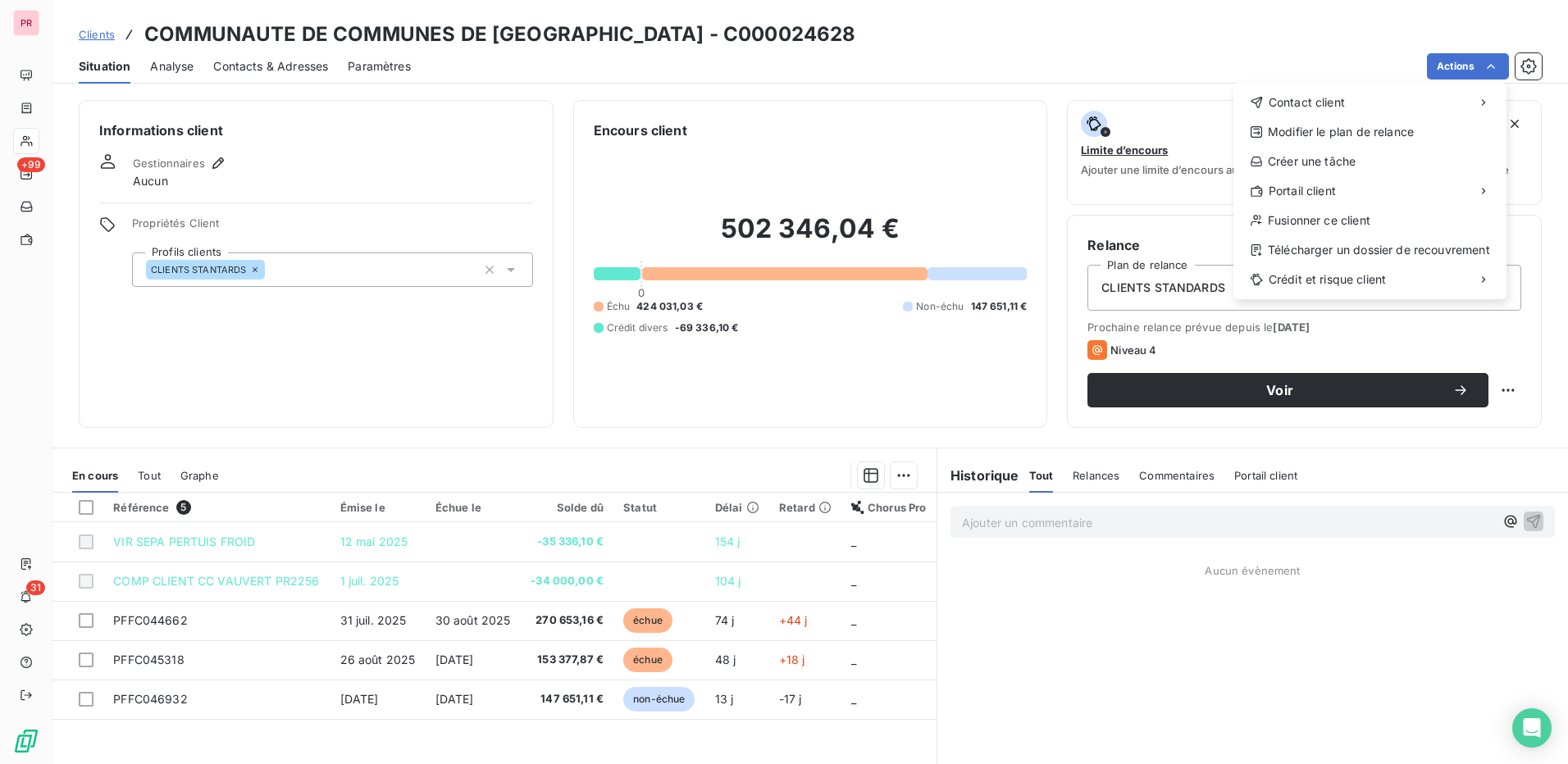
click at [1082, 484] on html "PR +99 31 Clients COMMUNAUTE DE COMMUNES DE [GEOGRAPHIC_DATA] - C000024628 Situ…" at bounding box center [784, 382] width 1568 height 764
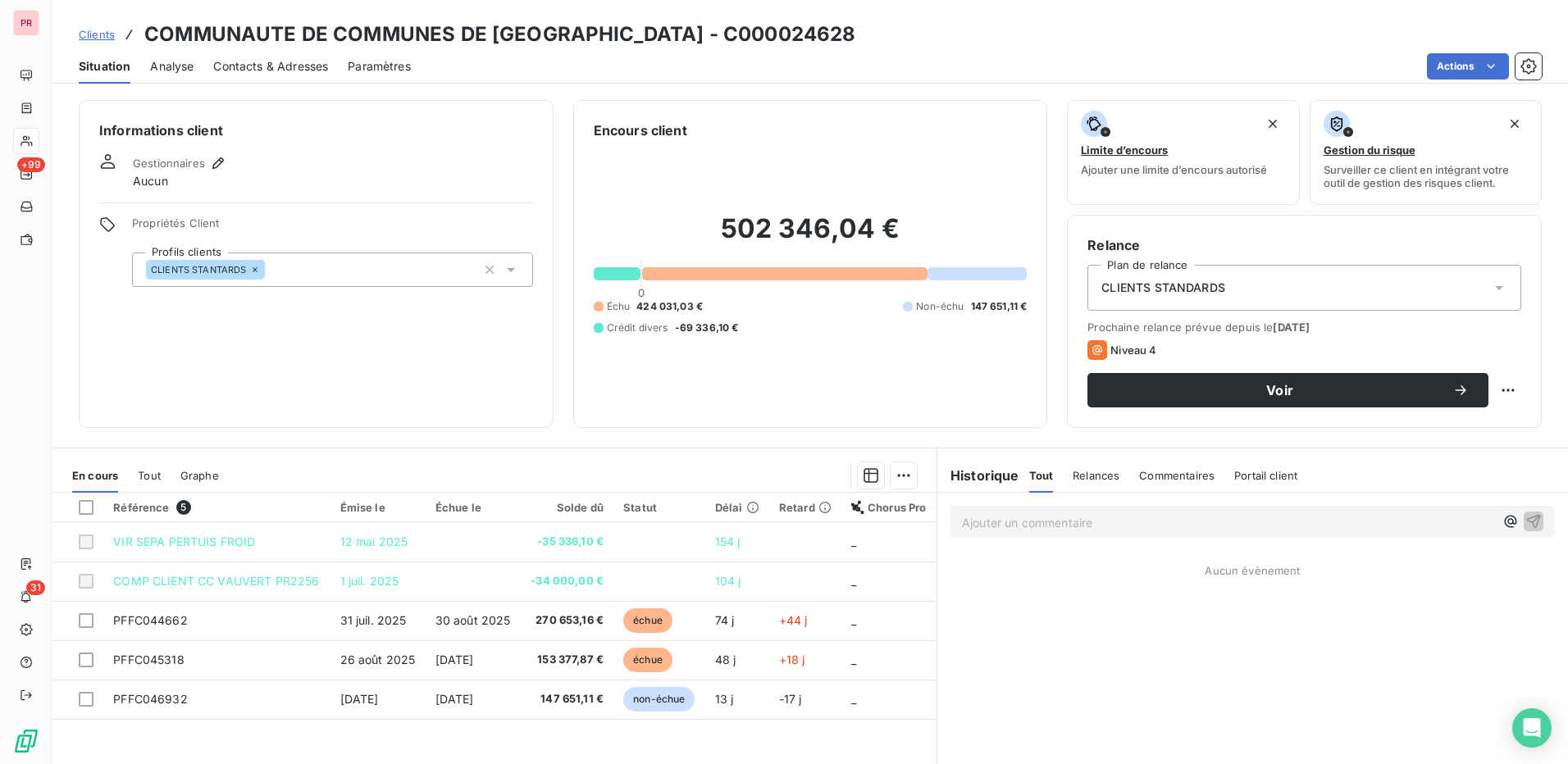
click at [1086, 482] on div "Relances" at bounding box center [1096, 475] width 46 height 35
click at [1033, 475] on span "Tout" at bounding box center [1040, 475] width 23 height 13
